Goal: Information Seeking & Learning: Learn about a topic

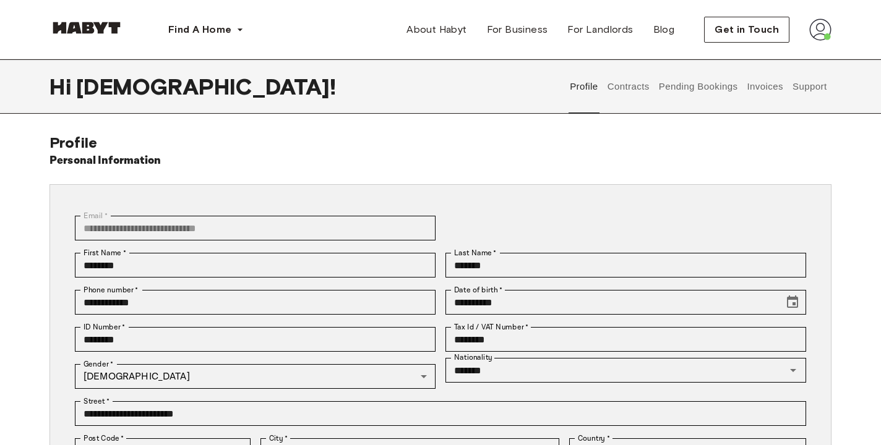
click at [717, 98] on button "Pending Bookings" at bounding box center [698, 86] width 82 height 54
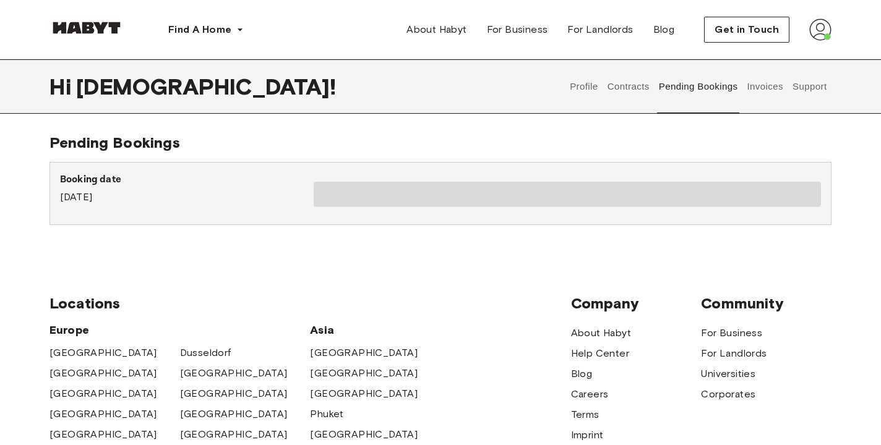
click at [634, 94] on button "Contracts" at bounding box center [627, 86] width 45 height 54
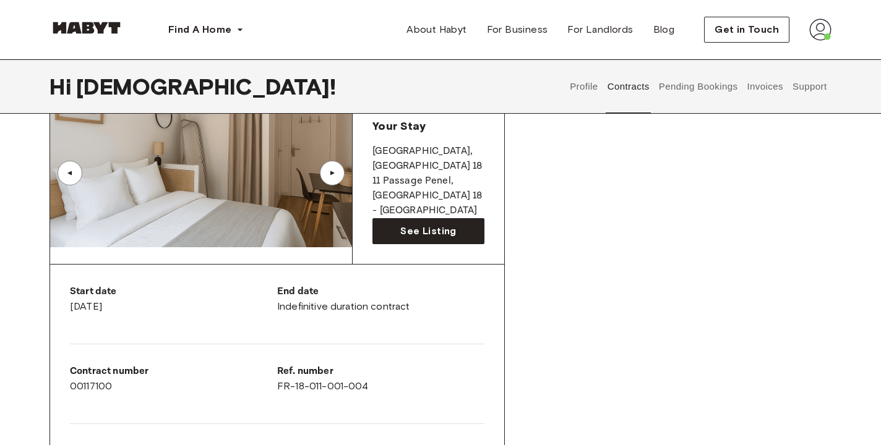
scroll to position [93, 0]
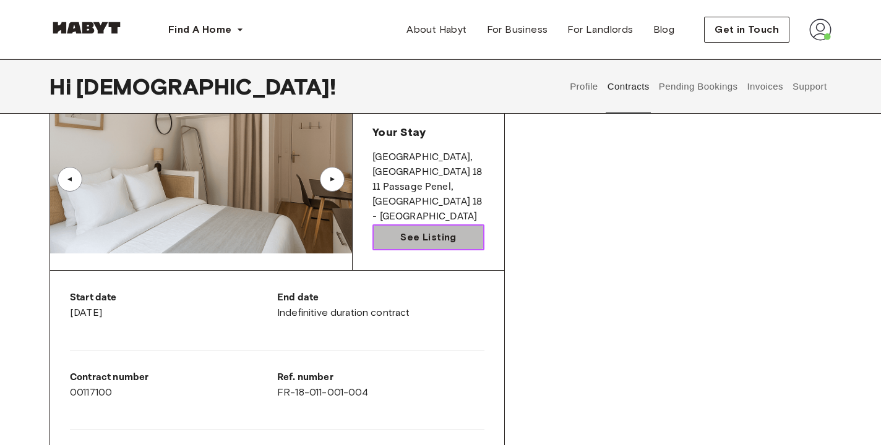
click at [437, 230] on span "See Listing" at bounding box center [428, 237] width 56 height 15
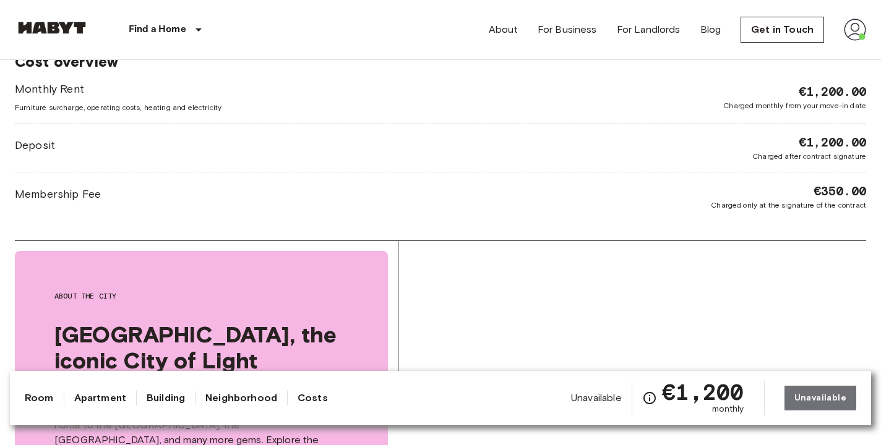
scroll to position [1271, 0]
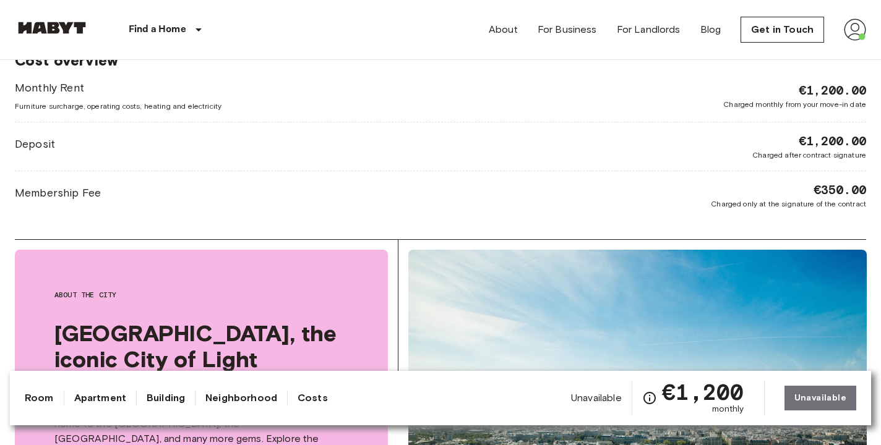
click at [735, 101] on span "Charged monthly from your move-in date" at bounding box center [794, 104] width 143 height 11
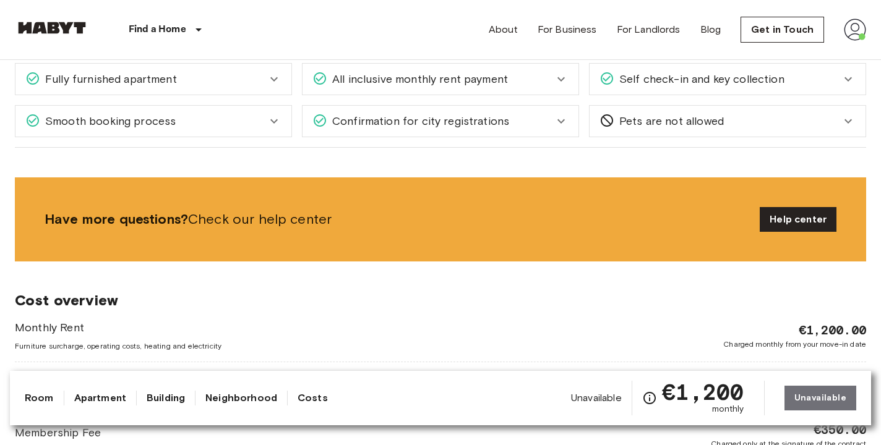
scroll to position [1165, 0]
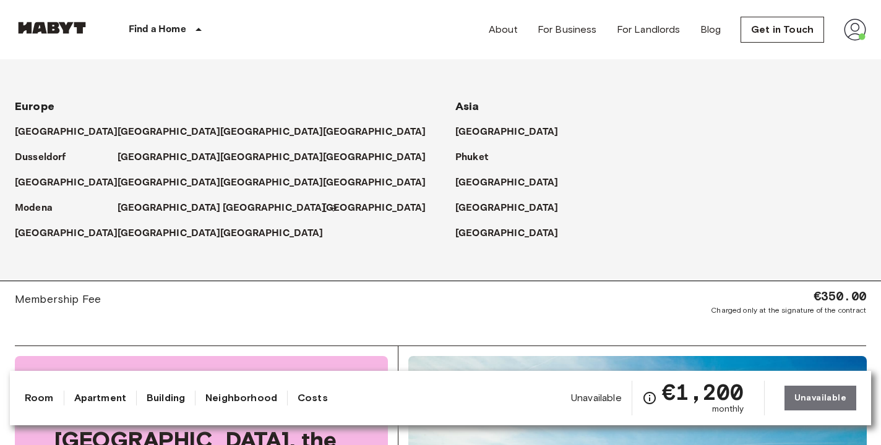
click at [244, 205] on p "[GEOGRAPHIC_DATA]" at bounding box center [274, 208] width 103 height 15
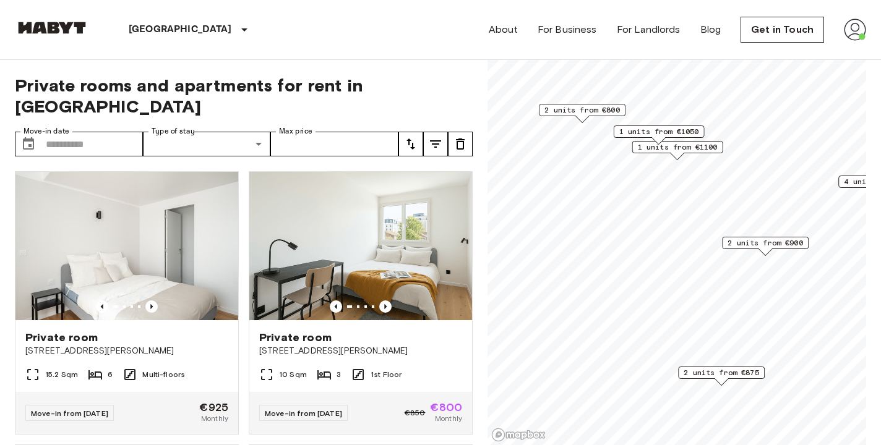
click at [681, 146] on span "1 units from €1100" at bounding box center [678, 147] width 80 height 11
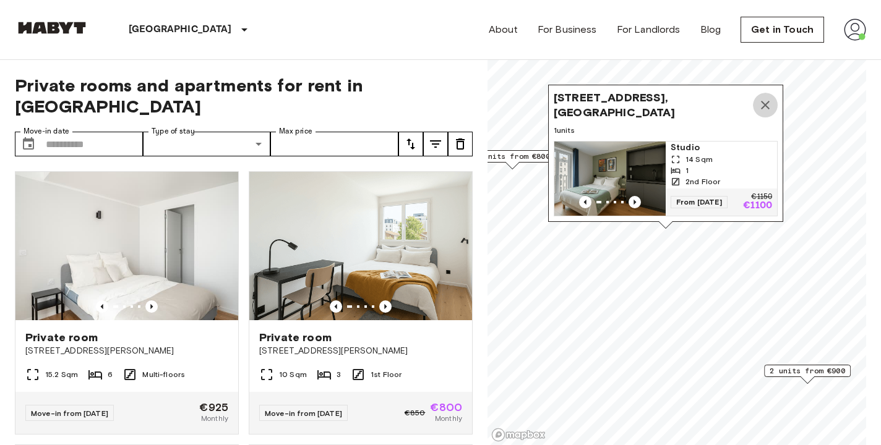
click at [766, 108] on icon "Map marker" at bounding box center [765, 105] width 15 height 15
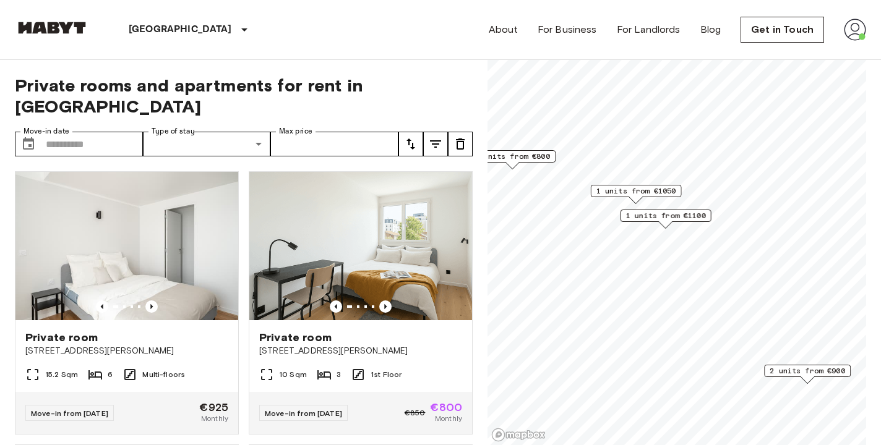
click at [630, 193] on span "1 units from €1050" at bounding box center [636, 191] width 80 height 11
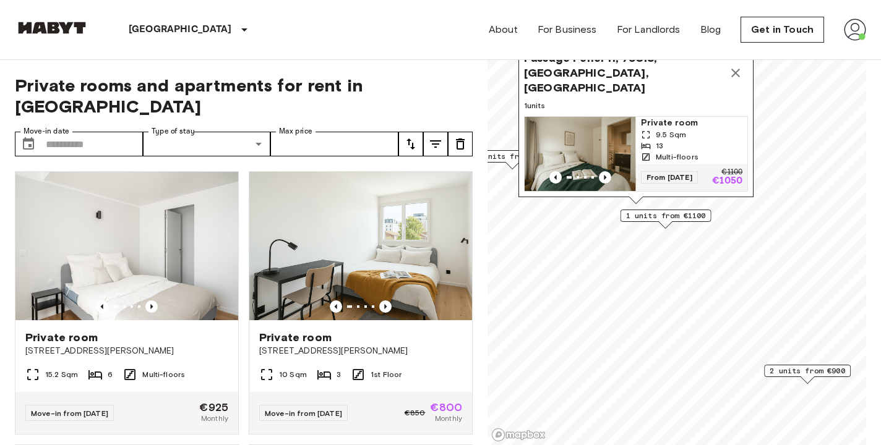
click at [581, 140] on img "Map marker" at bounding box center [579, 154] width 111 height 74
click at [604, 173] on icon "Previous image" at bounding box center [605, 177] width 12 height 12
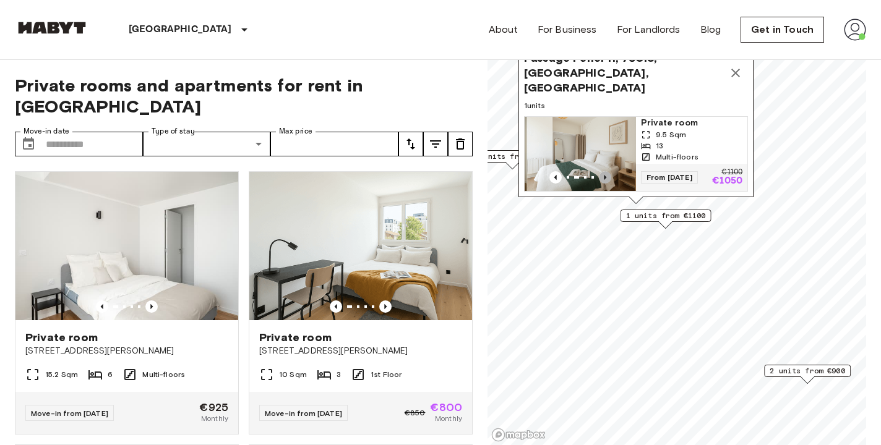
click at [604, 173] on icon "Previous image" at bounding box center [605, 177] width 12 height 12
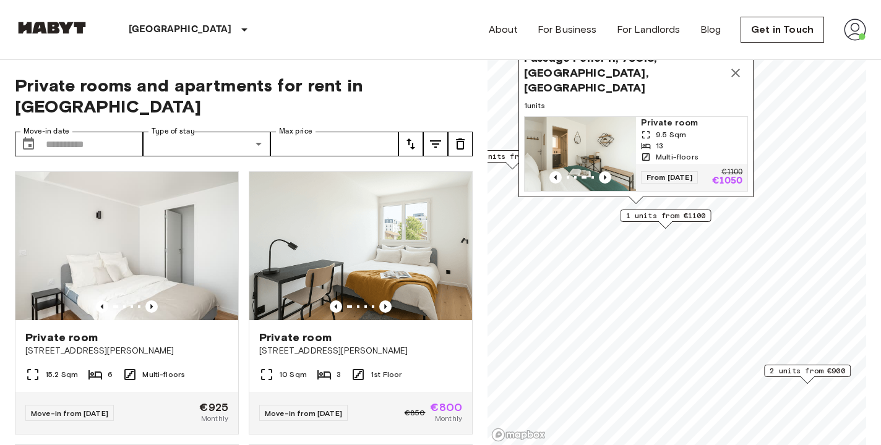
click at [690, 115] on div "Passage Penel 11, 75018, Paris, FRA 1 units Private room 9.5 Sqm 13 Multi-floor…" at bounding box center [635, 121] width 235 height 152
click at [657, 88] on span "Passage Penel 11, 75018, Paris, FRA" at bounding box center [623, 73] width 199 height 45
click at [667, 129] on span "9.5 Sqm" at bounding box center [671, 134] width 30 height 11
click at [667, 216] on span "1 units from €1100" at bounding box center [666, 215] width 80 height 11
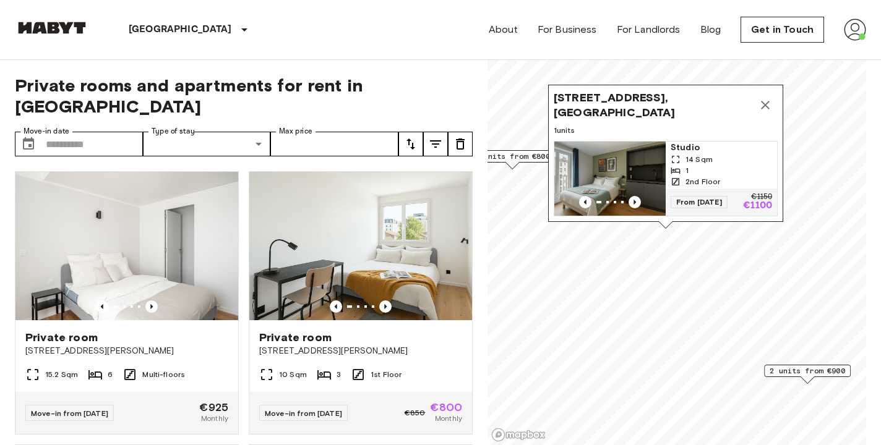
click at [689, 146] on span "Studio" at bounding box center [720, 148] width 101 height 12
click at [766, 105] on icon "Map marker" at bounding box center [765, 105] width 15 height 15
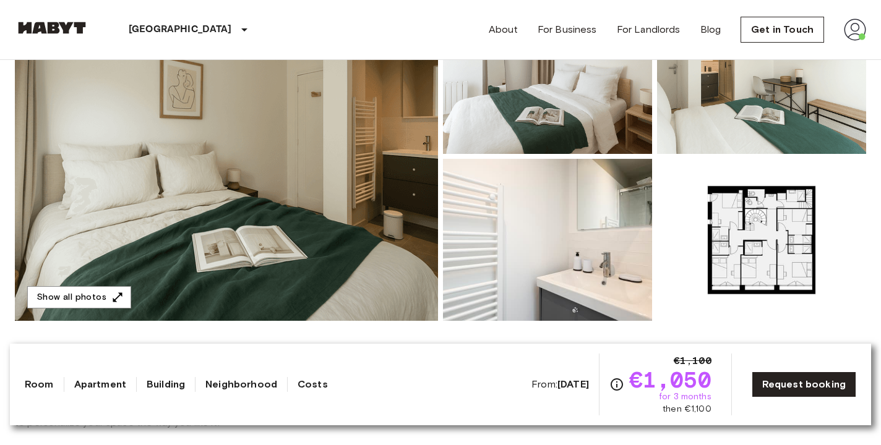
scroll to position [176, 0]
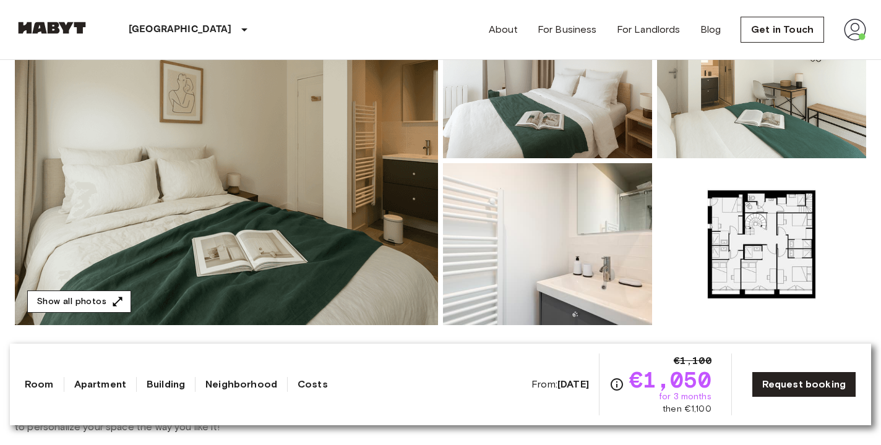
click at [111, 300] on icon "button" at bounding box center [117, 302] width 12 height 12
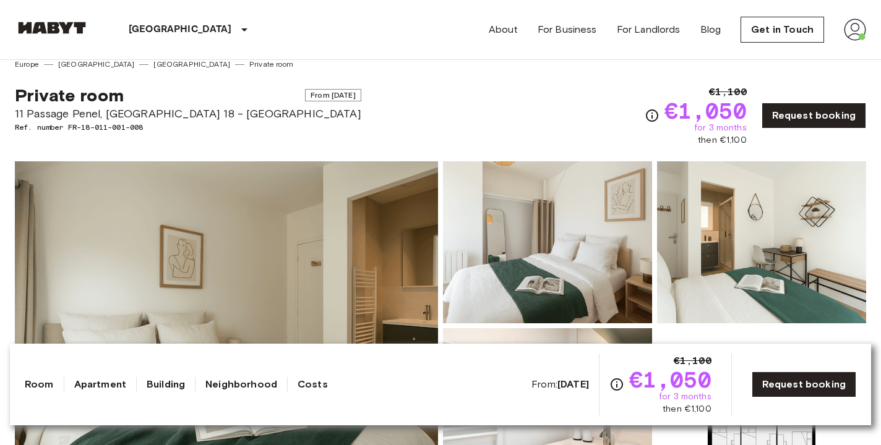
scroll to position [0, 0]
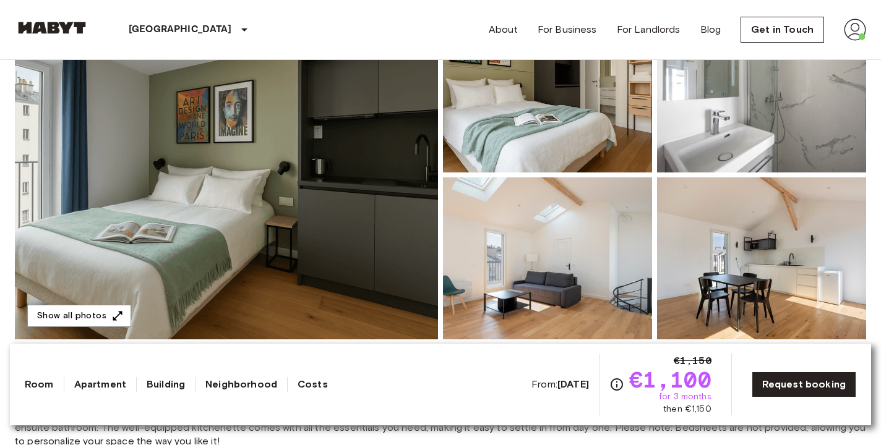
scroll to position [164, 0]
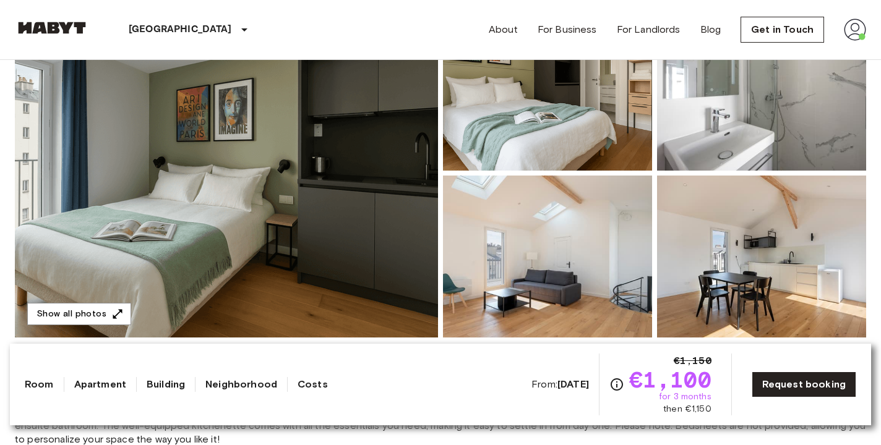
click at [742, 122] on img at bounding box center [761, 90] width 209 height 162
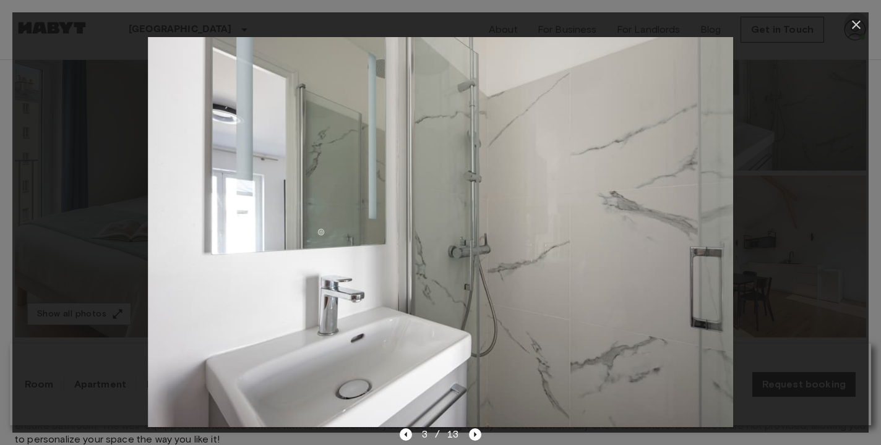
click at [855, 28] on icon "button" at bounding box center [856, 24] width 15 height 15
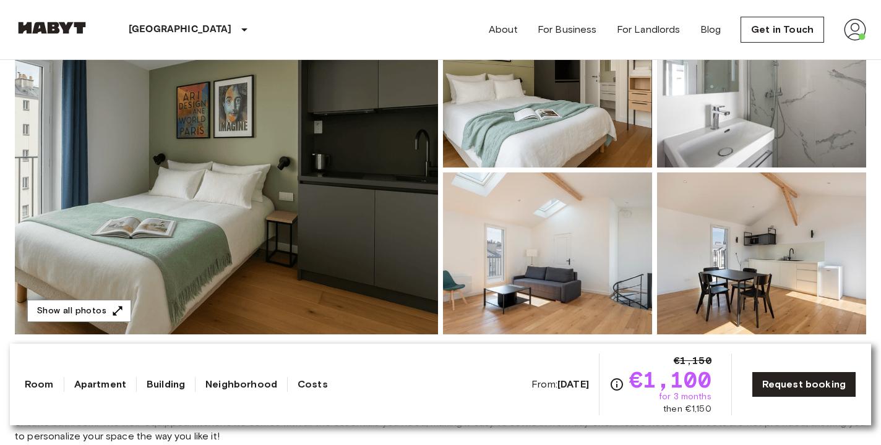
scroll to position [144, 0]
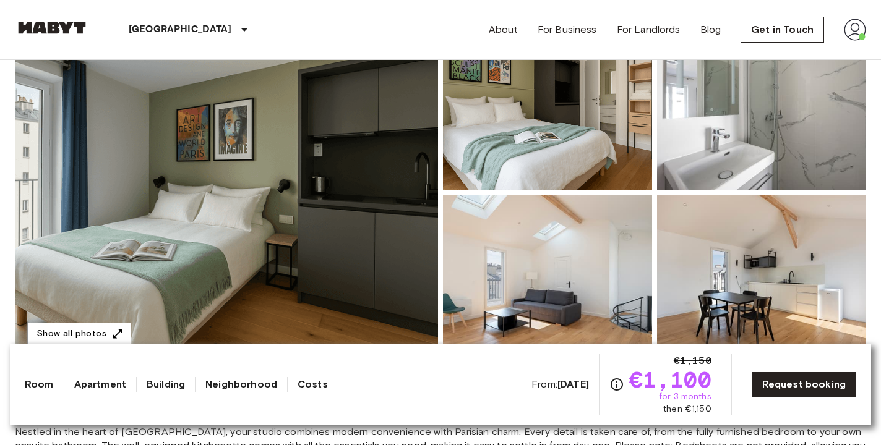
click at [265, 223] on img at bounding box center [226, 192] width 423 height 329
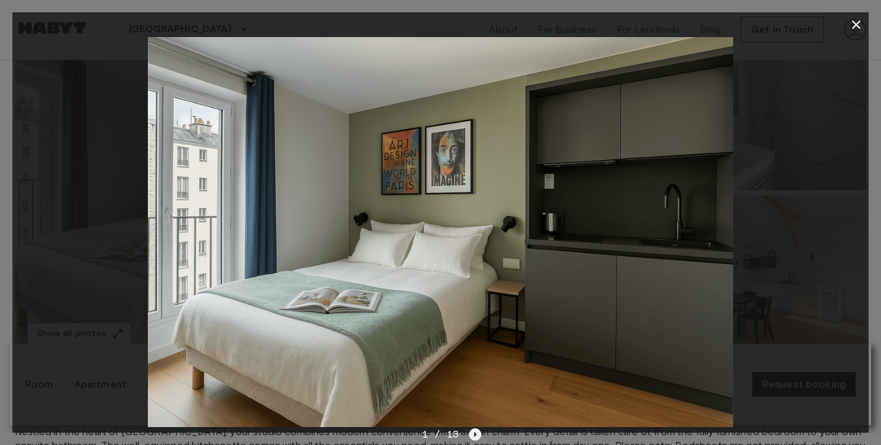
click at [474, 434] on icon "Next image" at bounding box center [475, 434] width 2 height 5
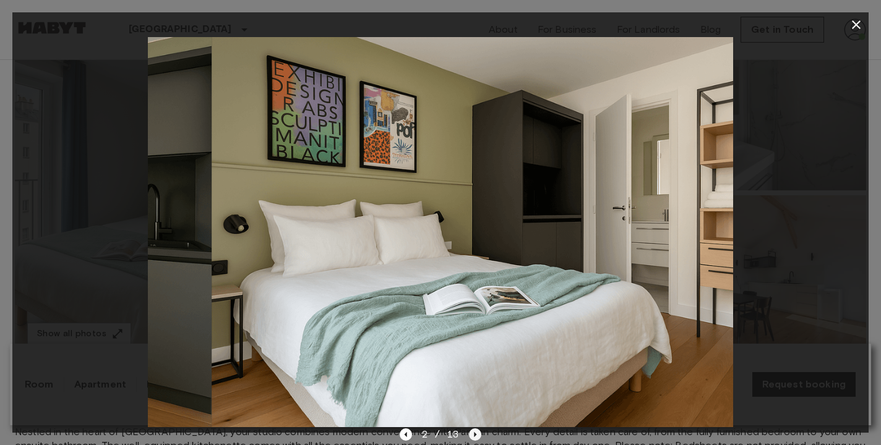
click at [474, 434] on icon "Next image" at bounding box center [475, 434] width 2 height 5
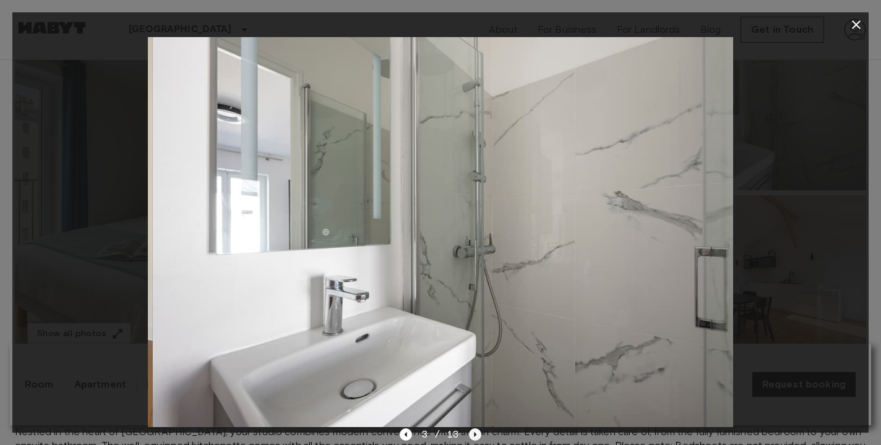
click at [474, 434] on icon "Next image" at bounding box center [475, 434] width 2 height 5
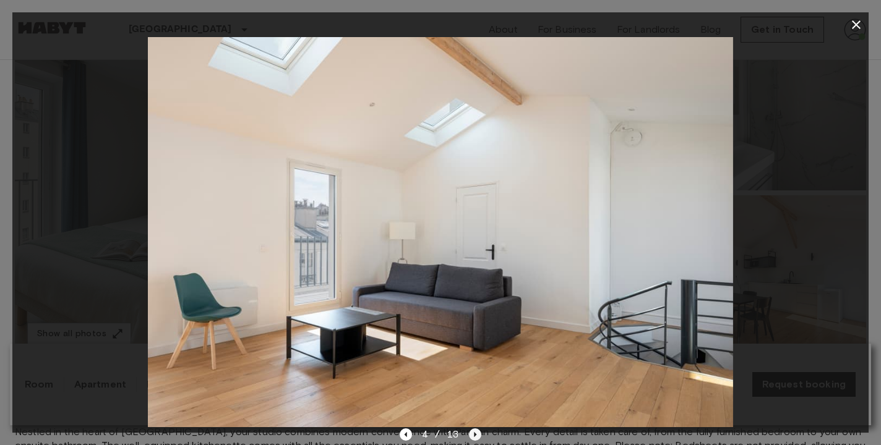
click at [474, 434] on icon "Next image" at bounding box center [475, 434] width 2 height 5
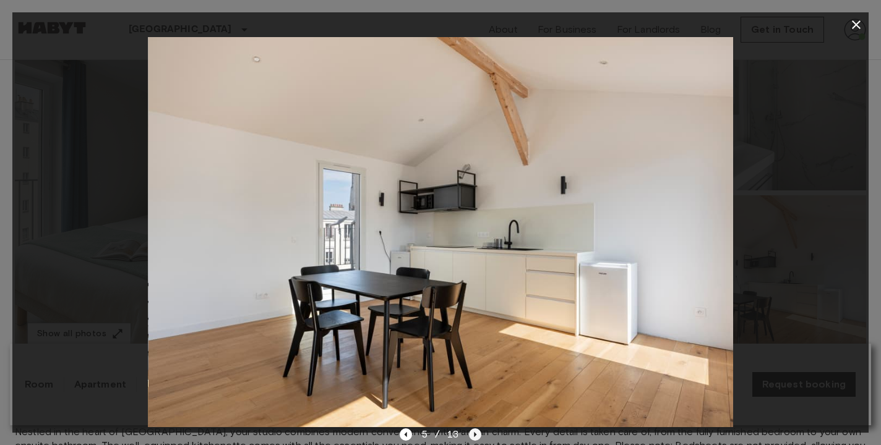
click at [474, 434] on icon "Next image" at bounding box center [475, 434] width 2 height 5
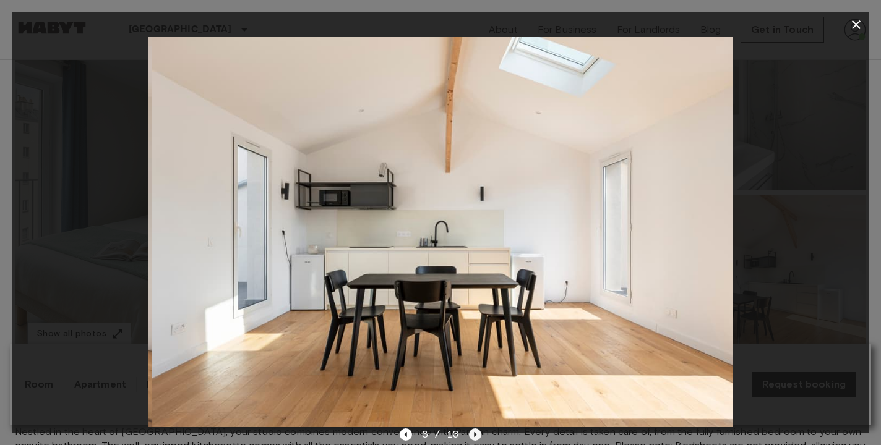
click at [474, 434] on icon "Next image" at bounding box center [475, 434] width 2 height 5
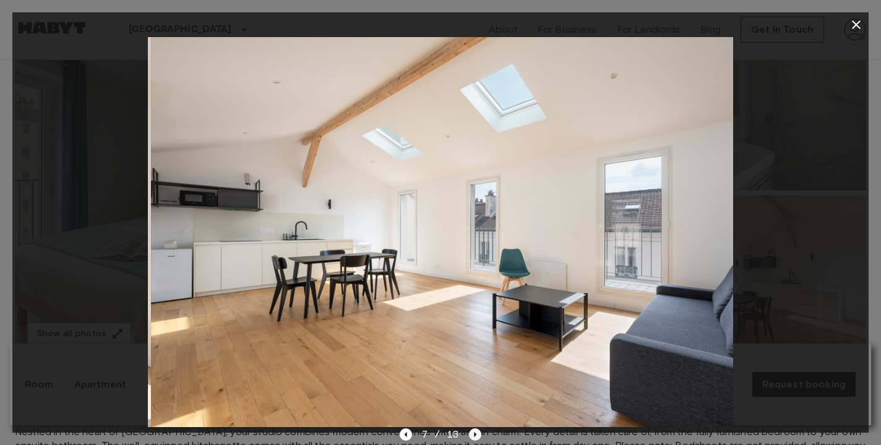
click at [474, 434] on icon "Next image" at bounding box center [475, 434] width 2 height 5
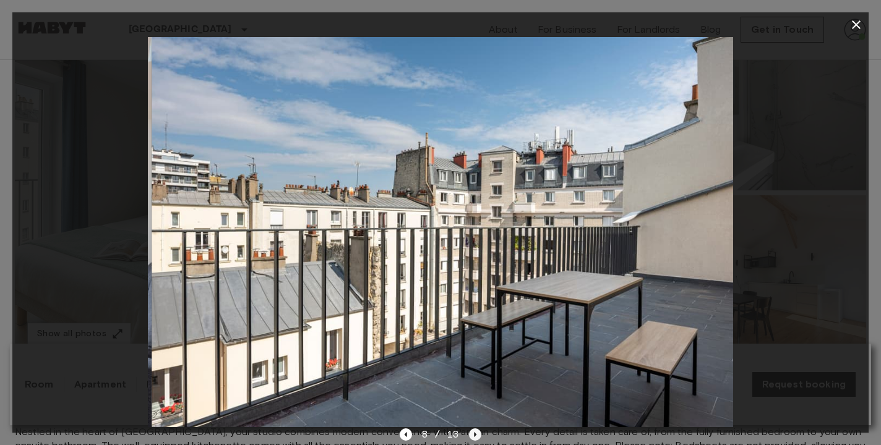
click at [474, 434] on icon "Next image" at bounding box center [475, 434] width 2 height 5
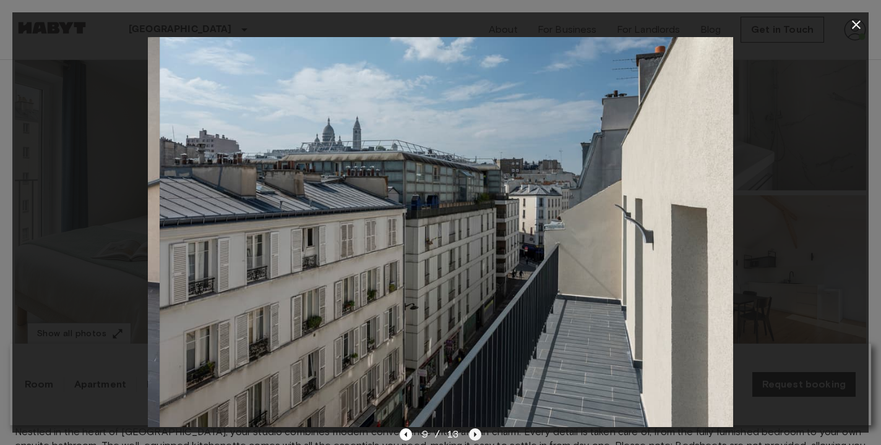
click at [474, 434] on icon "Next image" at bounding box center [475, 434] width 2 height 5
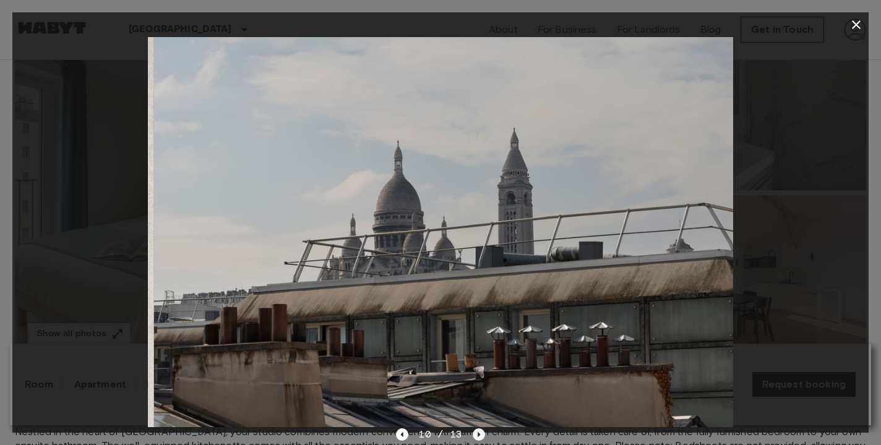
click at [474, 434] on icon "Next image" at bounding box center [478, 435] width 12 height 12
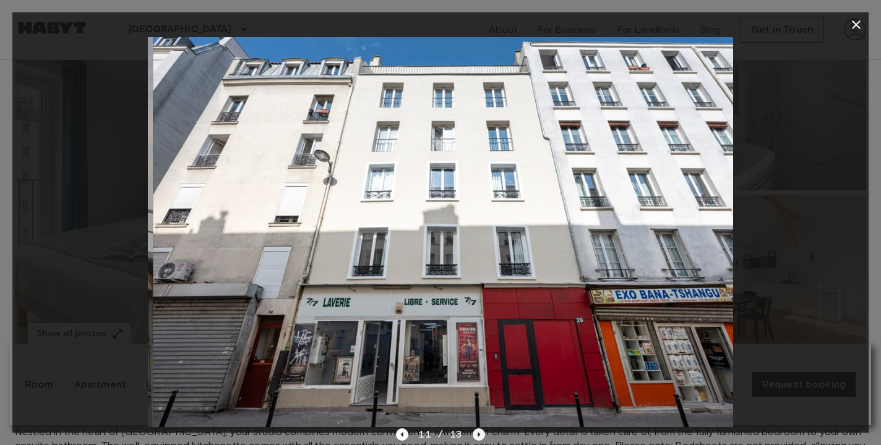
click at [474, 434] on icon "Next image" at bounding box center [478, 435] width 12 height 12
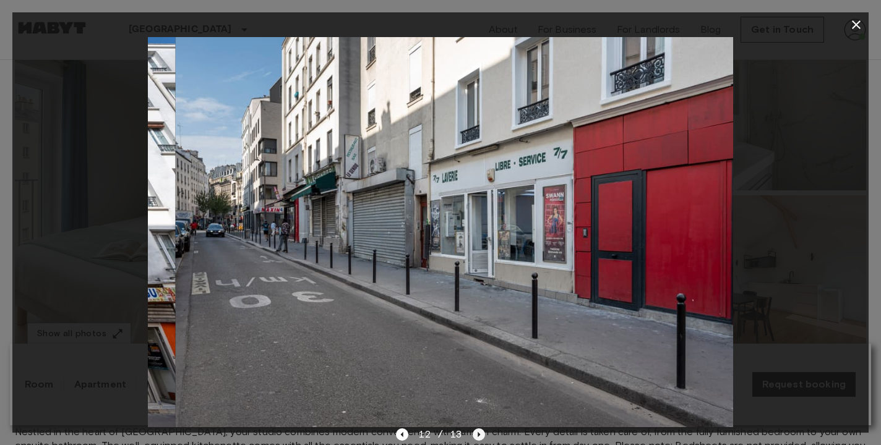
click at [474, 434] on icon "Next image" at bounding box center [478, 435] width 12 height 12
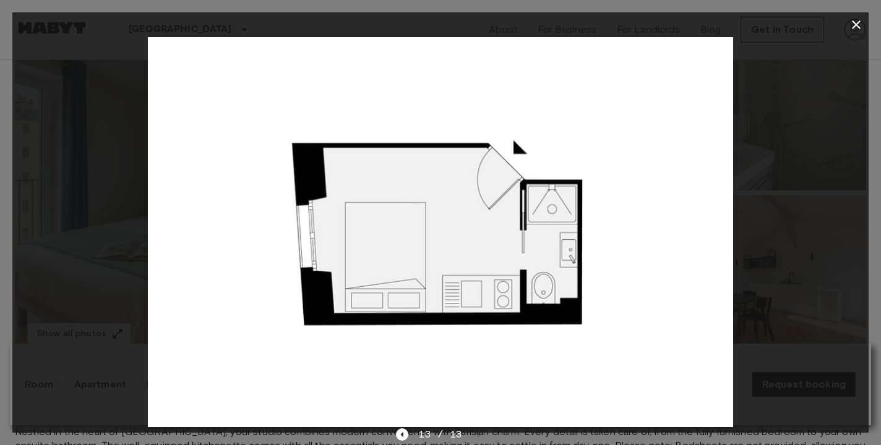
click at [853, 20] on icon "button" at bounding box center [856, 24] width 15 height 15
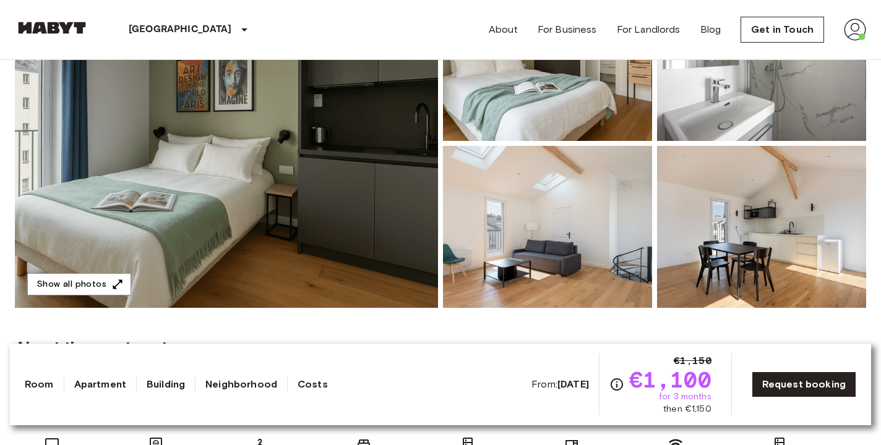
scroll to position [0, 0]
